Goal: Task Accomplishment & Management: Use online tool/utility

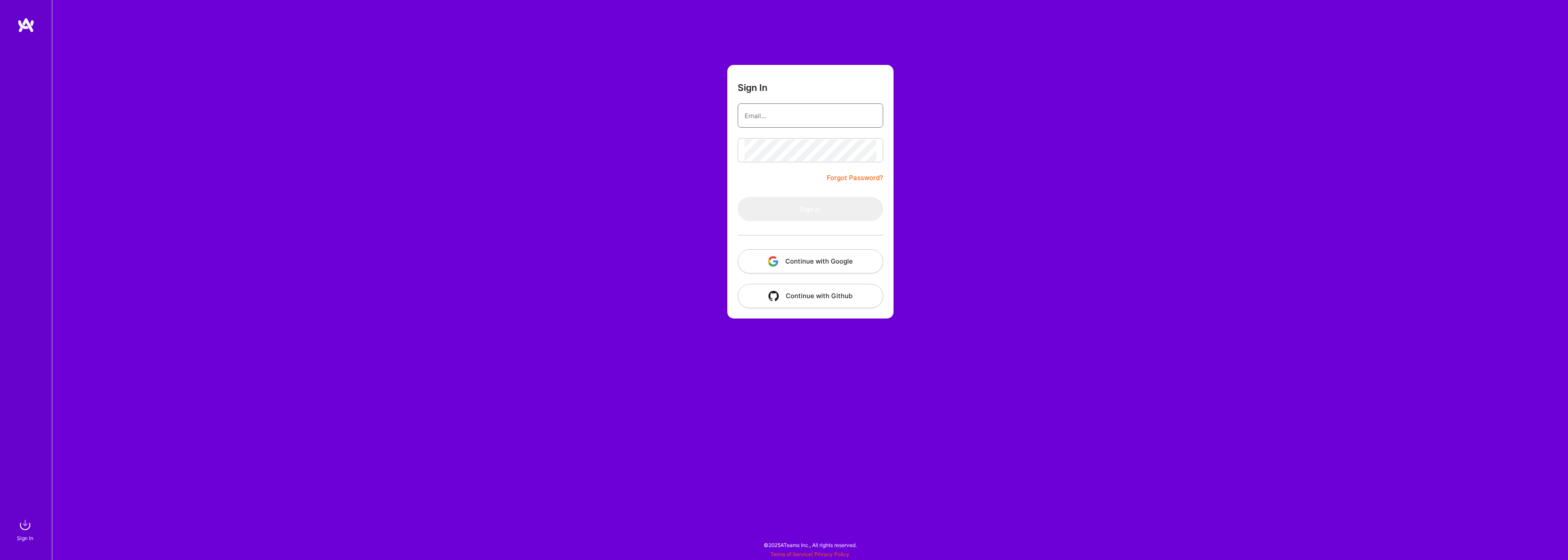
click at [751, 116] on input "email" at bounding box center [810, 116] width 131 height 22
type input "[PERSON_NAME][EMAIL_ADDRESS][DOMAIN_NAME]"
click at [829, 257] on button "Continue with Google" at bounding box center [810, 262] width 145 height 24
click at [810, 218] on button "Sign In" at bounding box center [810, 209] width 145 height 24
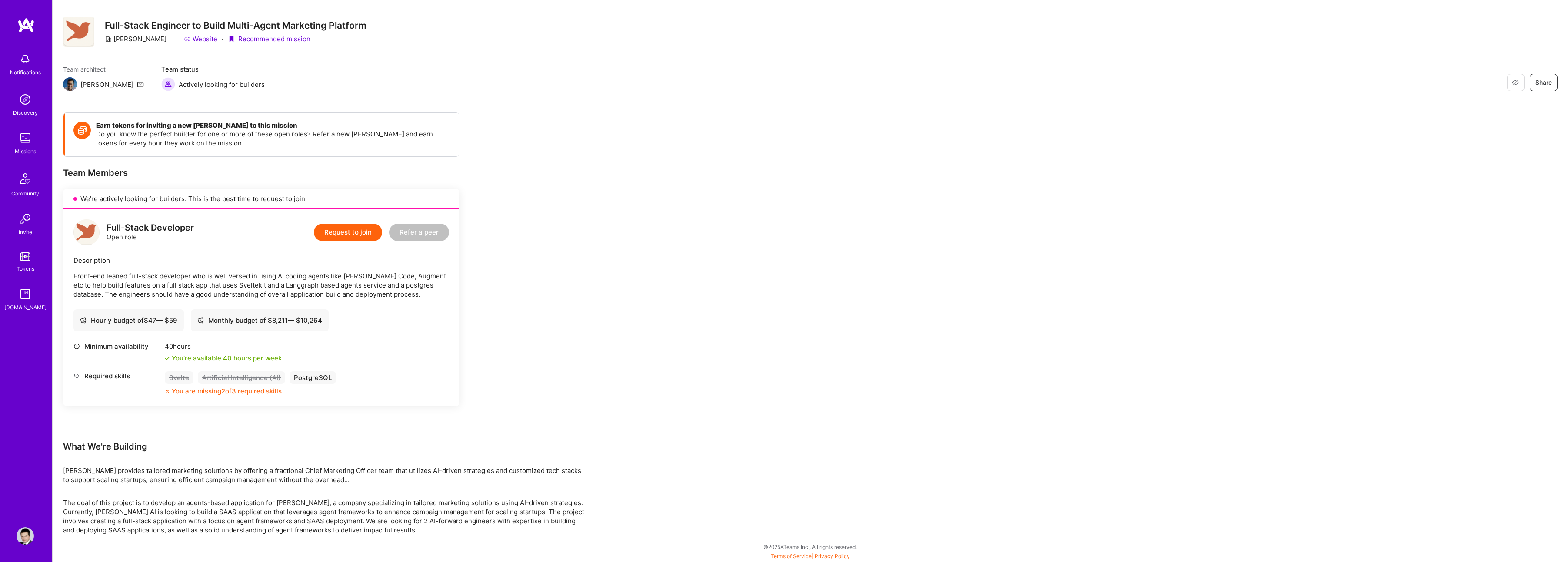
scroll to position [13, 0]
